Goal: Find specific page/section: Find specific page/section

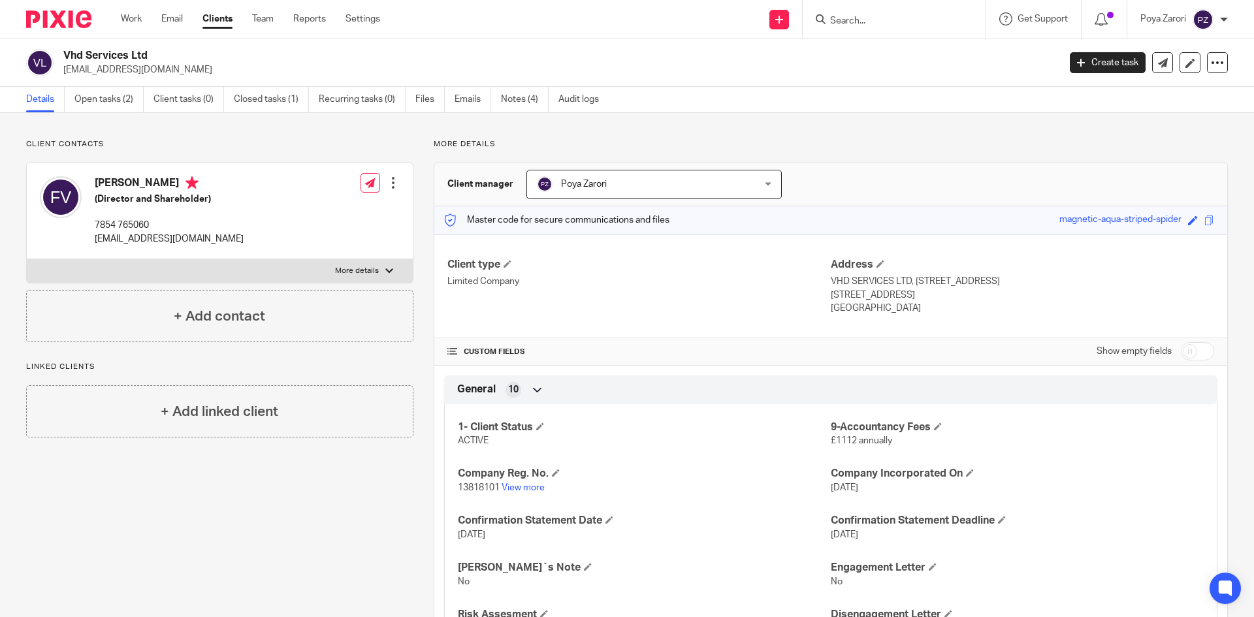
click at [847, 24] on input "Search" at bounding box center [888, 22] width 118 height 12
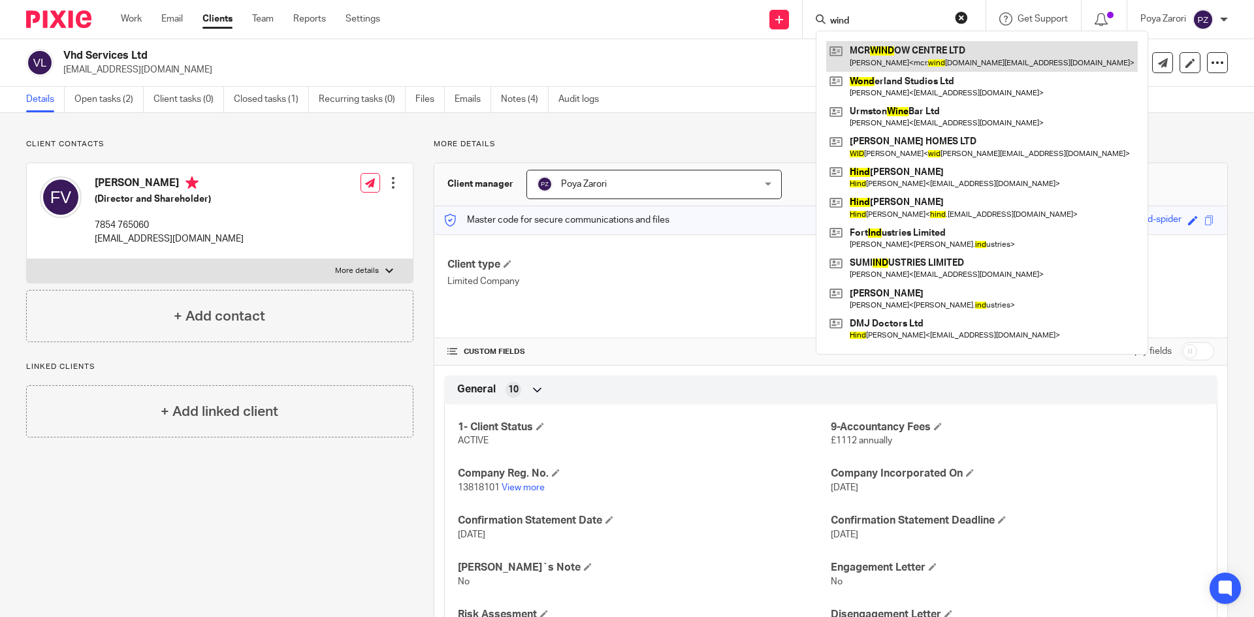
type input "wind"
click at [914, 56] on link at bounding box center [982, 56] width 312 height 30
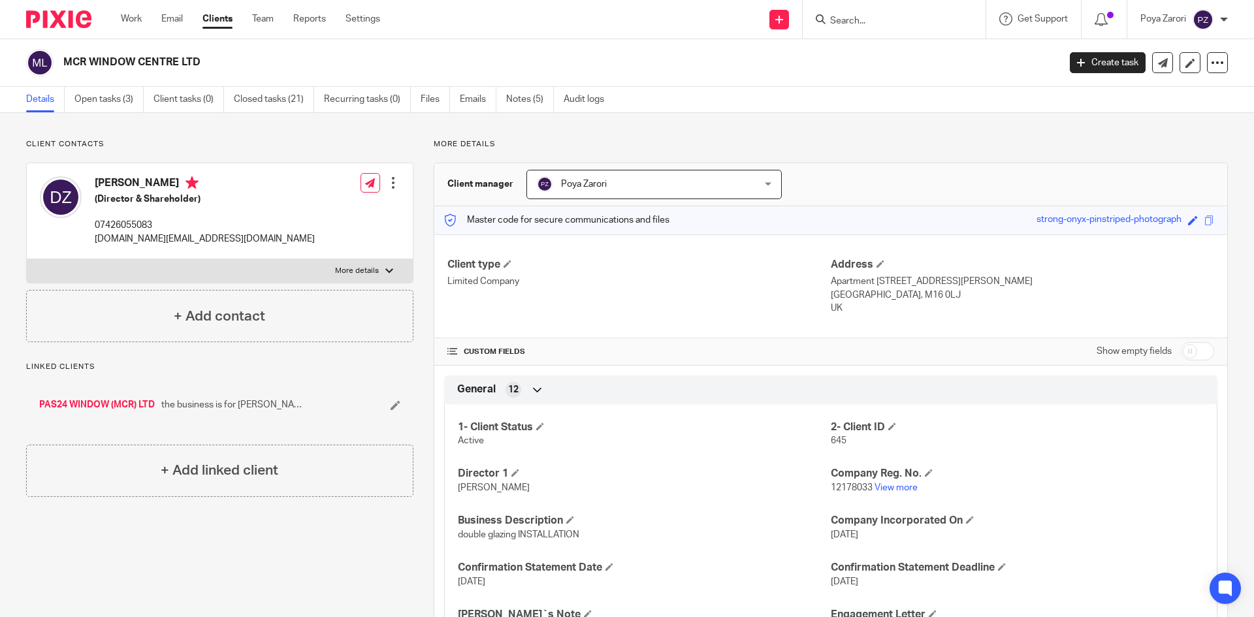
click at [365, 265] on label "More details" at bounding box center [220, 271] width 386 height 24
click at [27, 259] on input "More details" at bounding box center [26, 259] width 1 height 1
checkbox input "true"
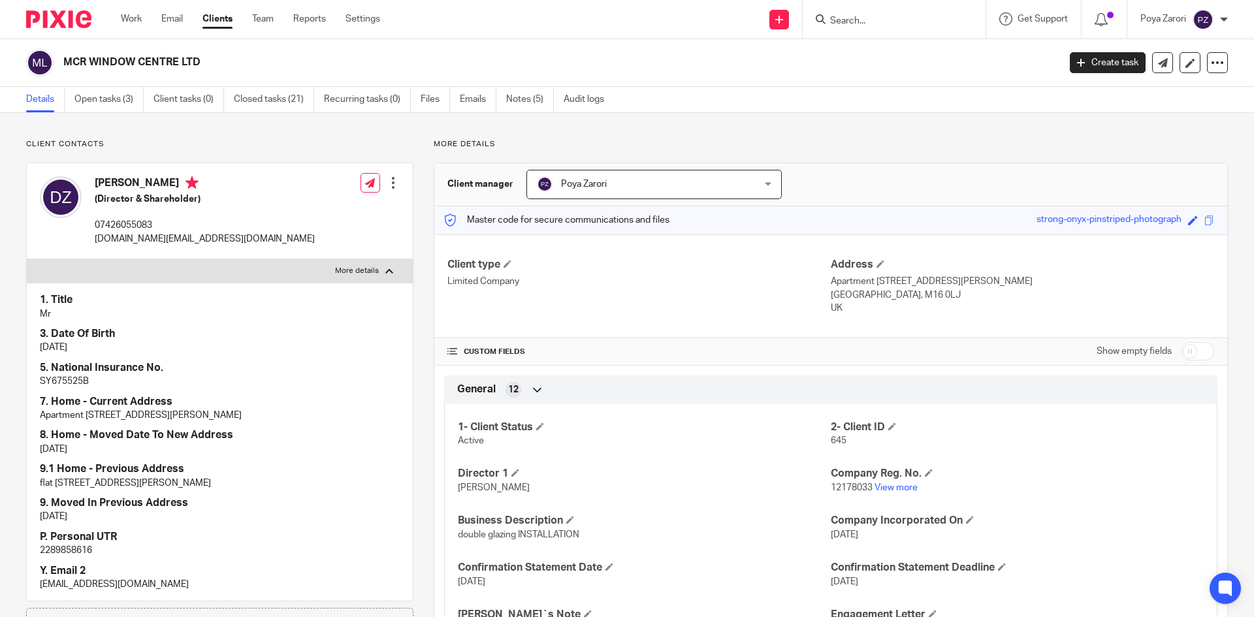
click at [67, 381] on p "SY675525B" at bounding box center [220, 381] width 360 height 13
copy p "SY675525B"
click at [842, 24] on input "Search" at bounding box center [888, 22] width 118 height 12
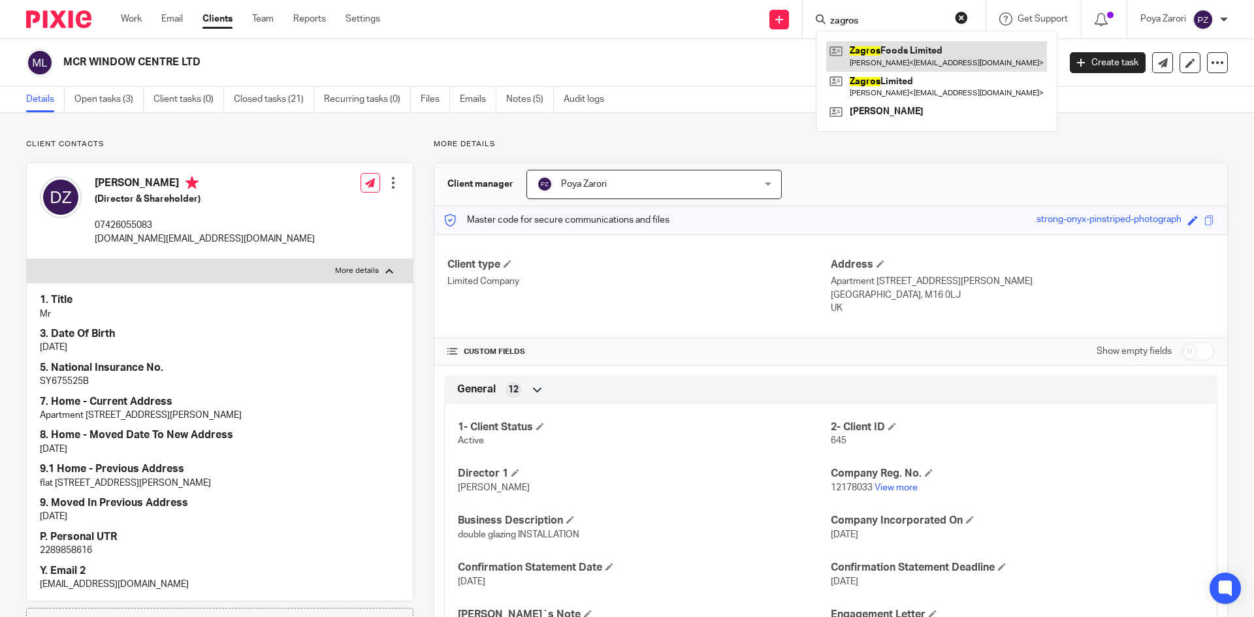
type input "zagros"
click at [899, 55] on link at bounding box center [936, 56] width 221 height 30
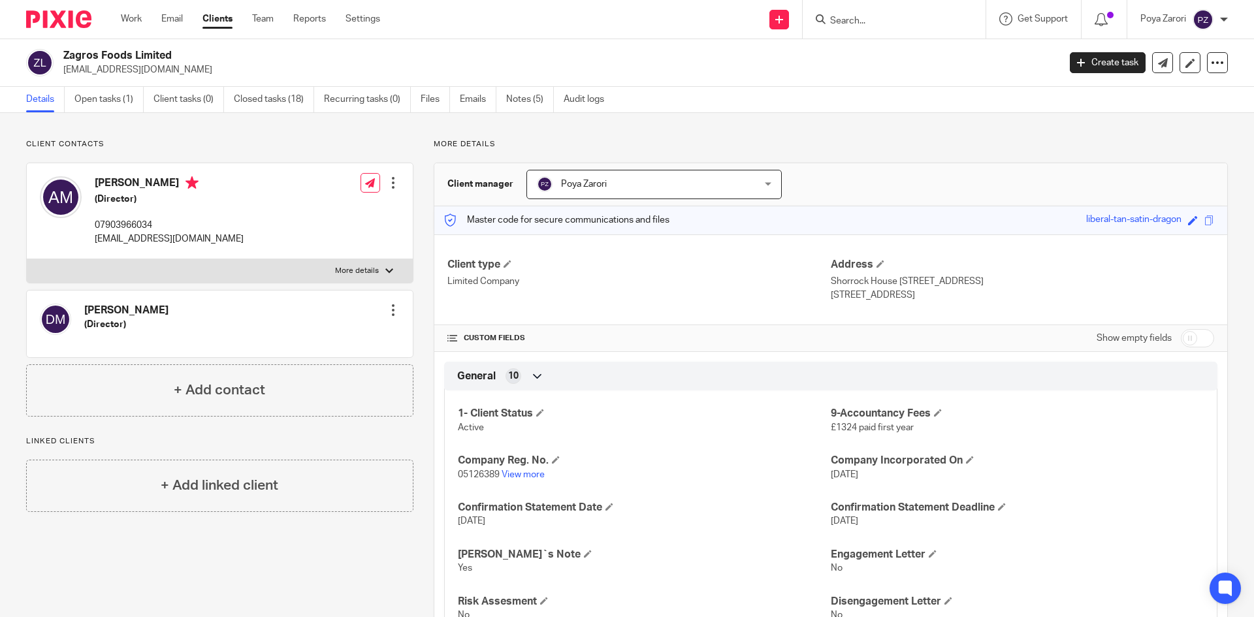
click at [869, 18] on input "Search" at bounding box center [888, 22] width 118 height 12
